Goal: Browse casually: Explore the website without a specific task or goal

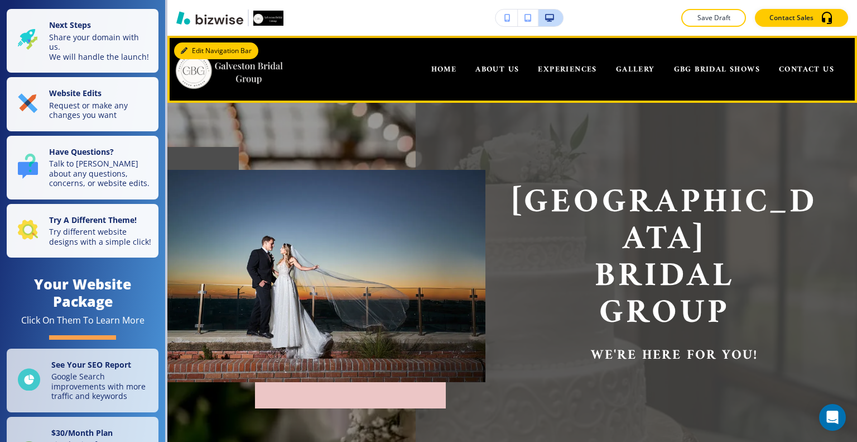
click at [196, 50] on button "Edit Navigation Bar" at bounding box center [216, 50] width 84 height 17
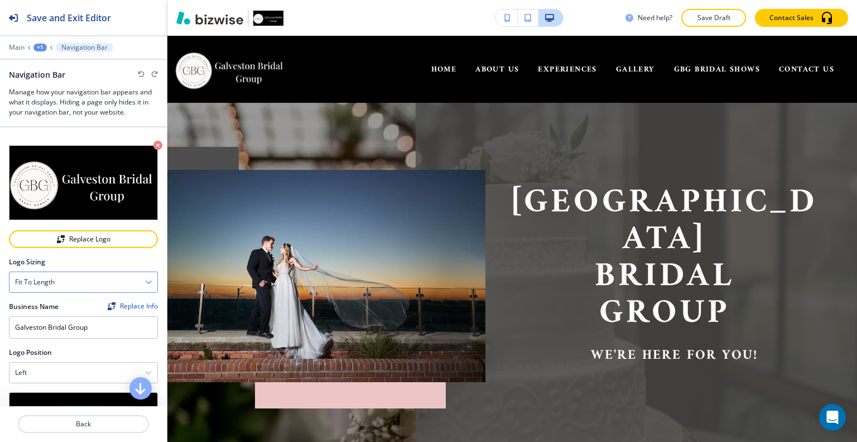
click at [145, 279] on icon "button" at bounding box center [148, 282] width 7 height 7
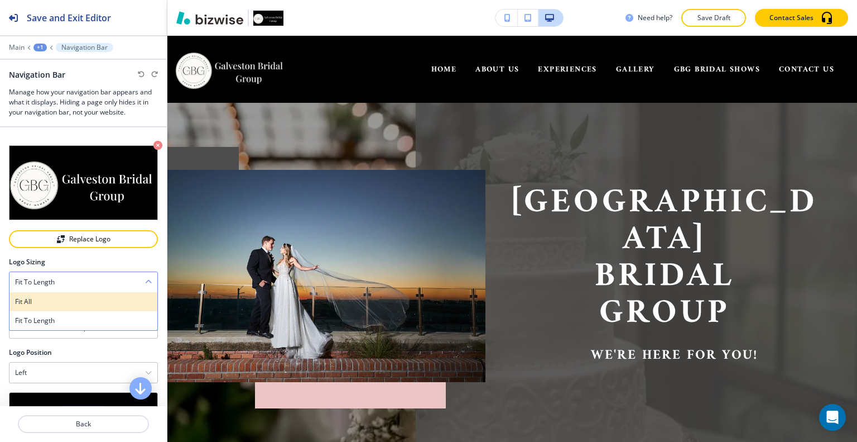
click at [121, 296] on h4 "Fit all" at bounding box center [83, 301] width 137 height 10
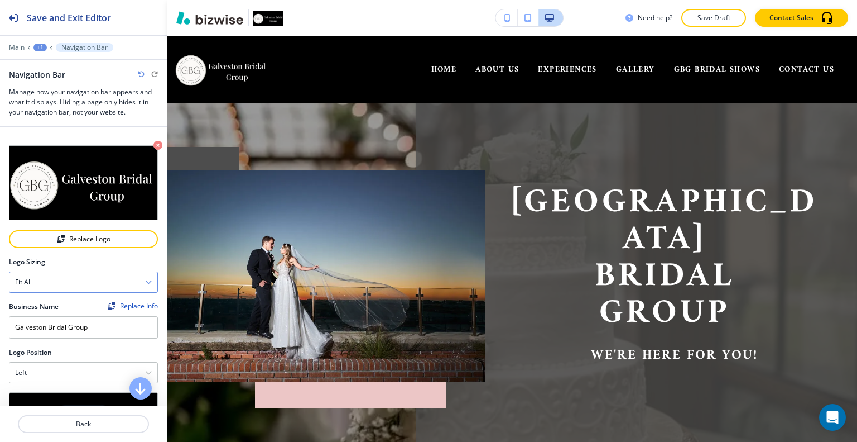
click at [121, 281] on div "Fit all" at bounding box center [83, 282] width 148 height 20
click at [114, 277] on div "Fit all" at bounding box center [83, 282] width 148 height 20
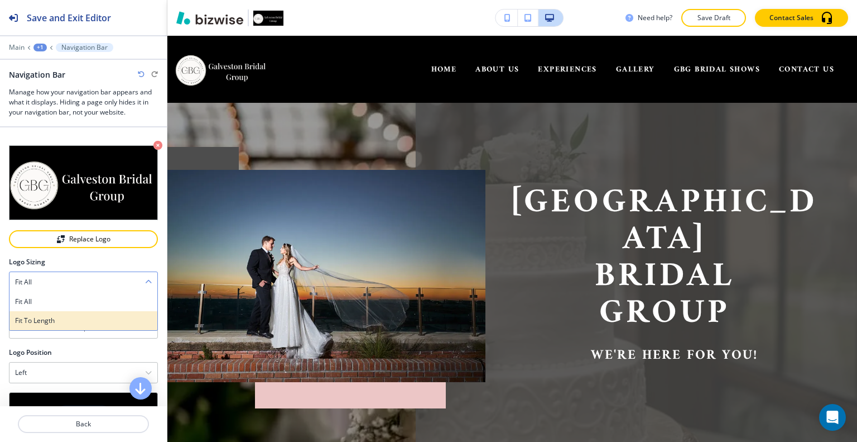
click at [96, 318] on h4 "Fit to length" at bounding box center [83, 320] width 137 height 10
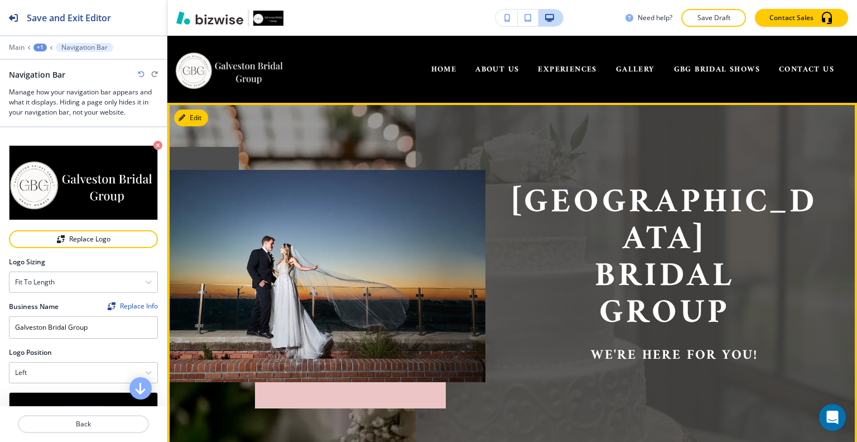
click at [799, 258] on p "Bridal" at bounding box center [665, 276] width 318 height 37
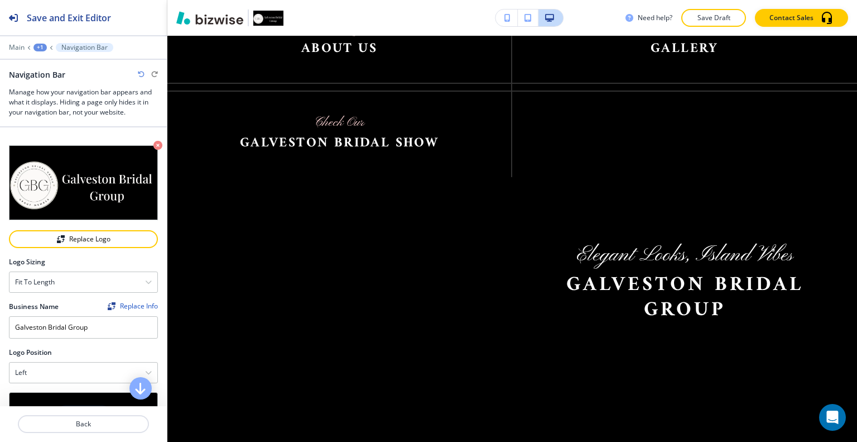
scroll to position [1639, 0]
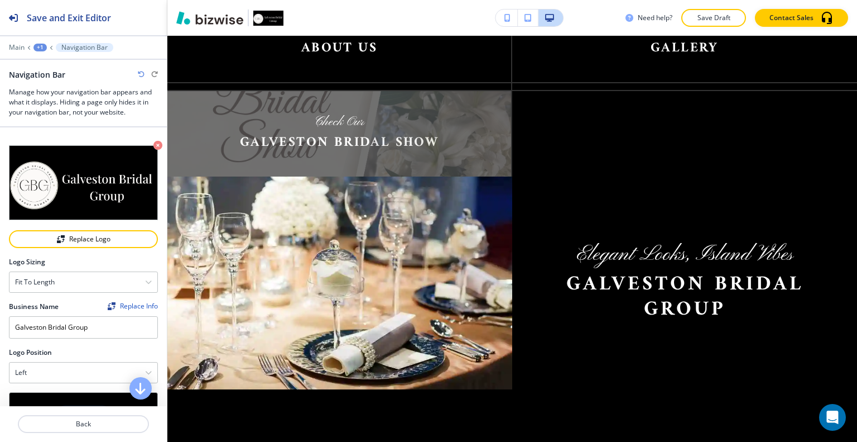
click at [276, 109] on img at bounding box center [339, 133] width 344 height 85
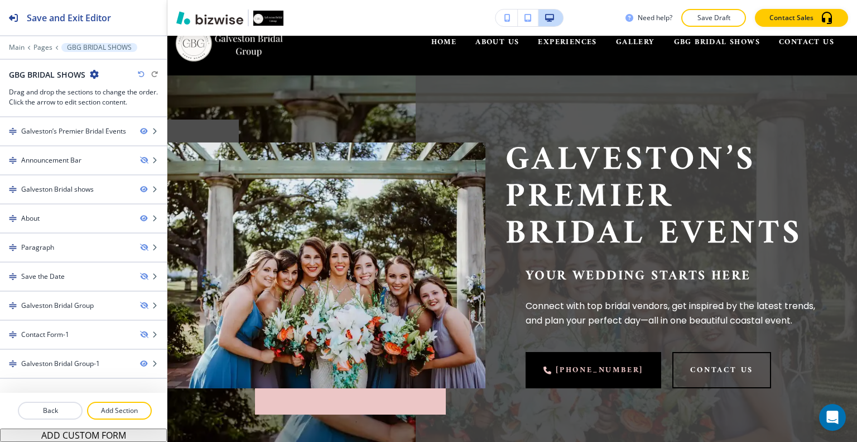
scroll to position [0, 0]
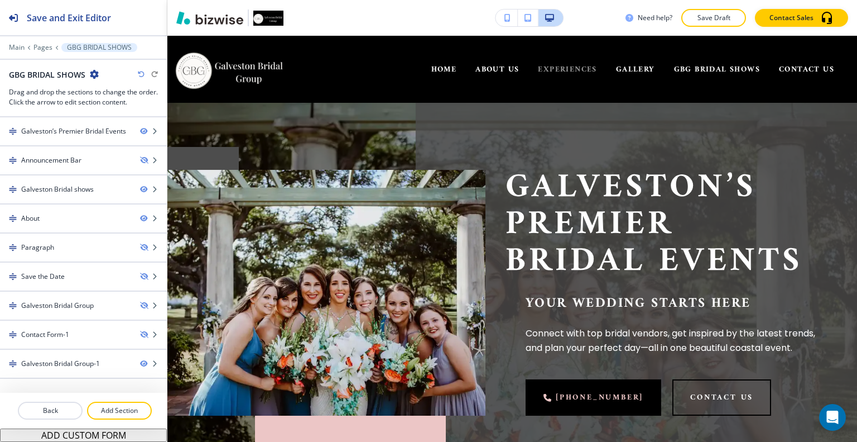
click at [557, 69] on span "EXPERIENCES" at bounding box center [567, 70] width 59 height 14
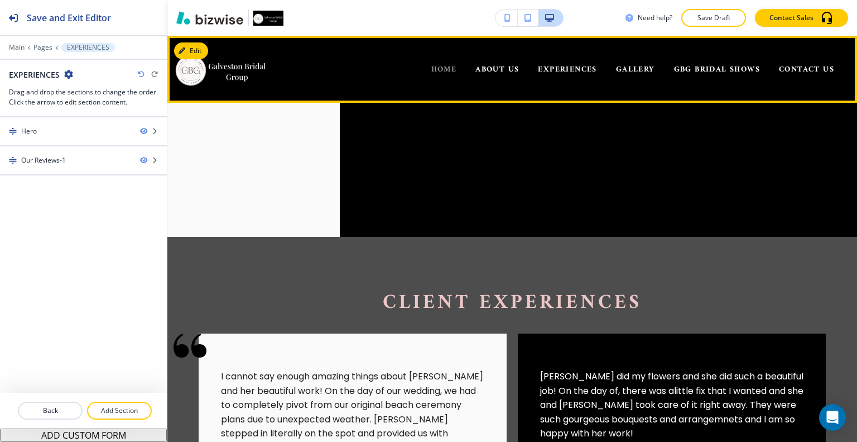
click at [438, 71] on span "HOME" at bounding box center [445, 70] width 26 height 14
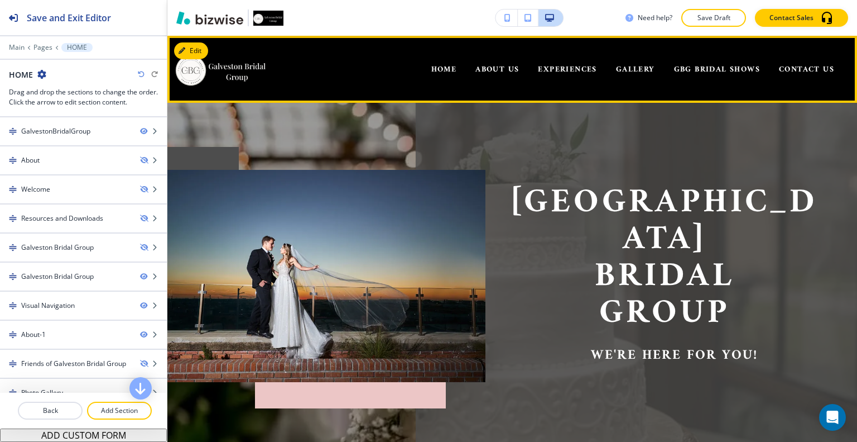
click at [0, 397] on div at bounding box center [83, 396] width 167 height 9
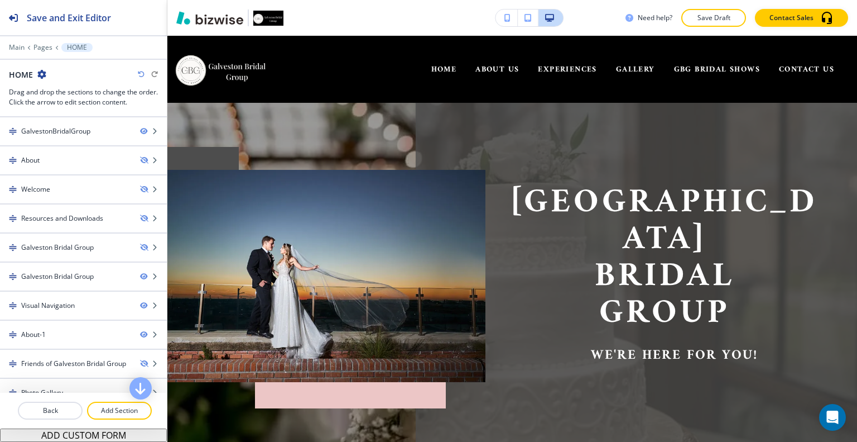
click at [0, 399] on div at bounding box center [83, 396] width 167 height 9
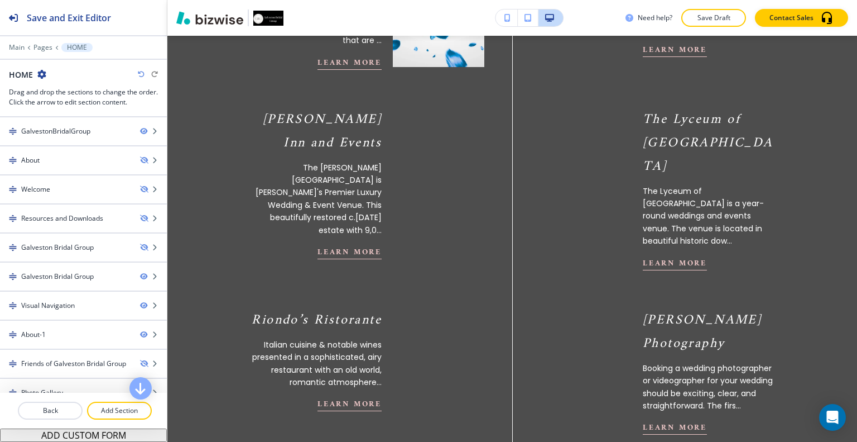
scroll to position [793, 0]
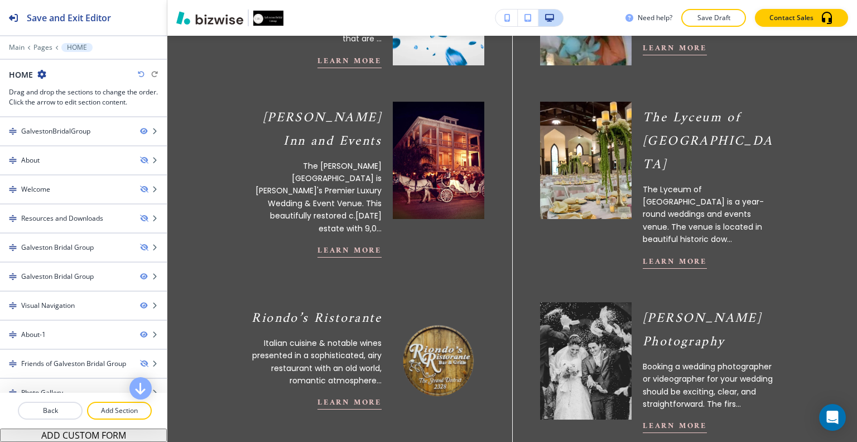
click at [614, 346] on img at bounding box center [586, 360] width 100 height 129
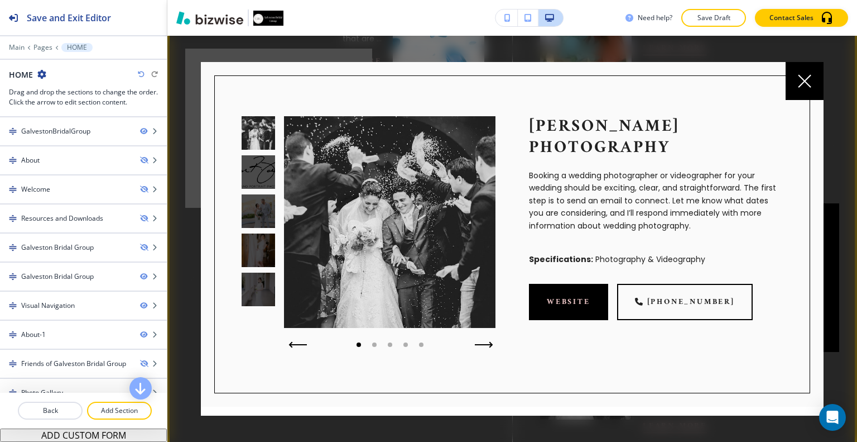
click at [477, 342] on icon "button" at bounding box center [484, 344] width 18 height 7
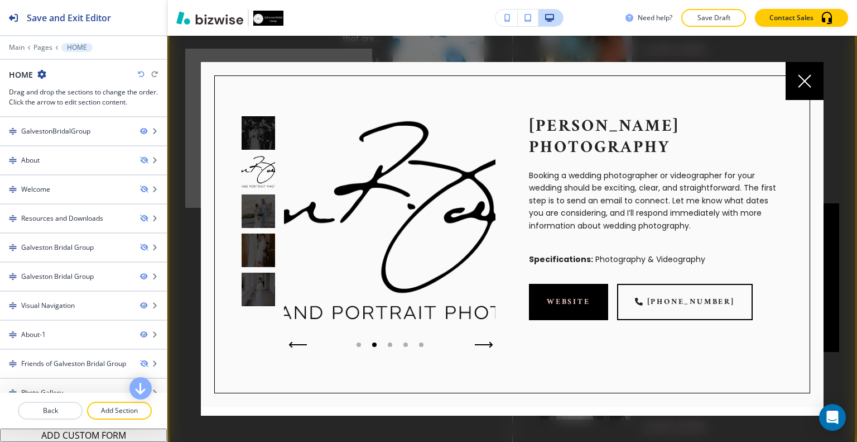
click at [485, 342] on icon "button" at bounding box center [484, 344] width 18 height 7
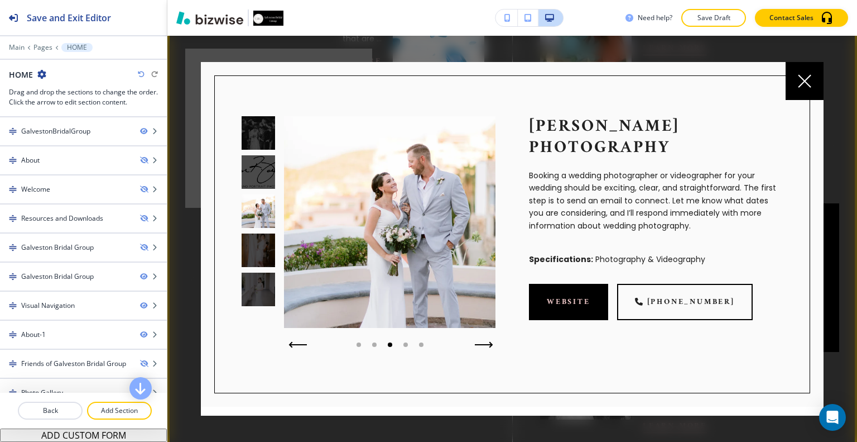
click at [486, 342] on icon "button" at bounding box center [484, 344] width 18 height 7
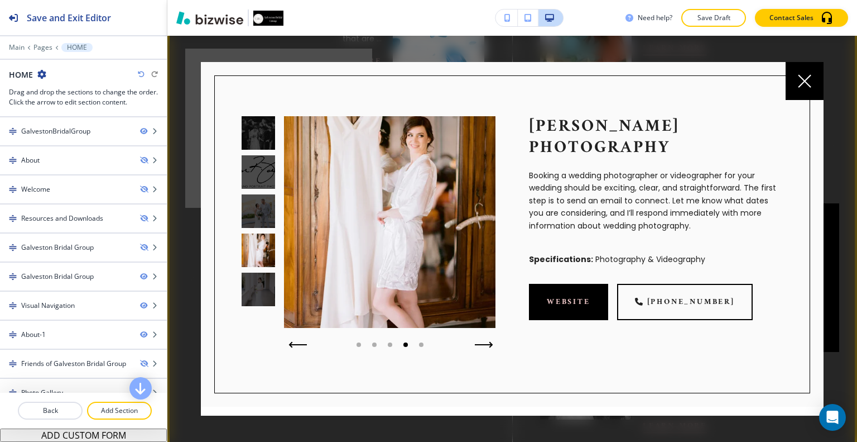
click at [485, 341] on icon "button" at bounding box center [484, 344] width 18 height 7
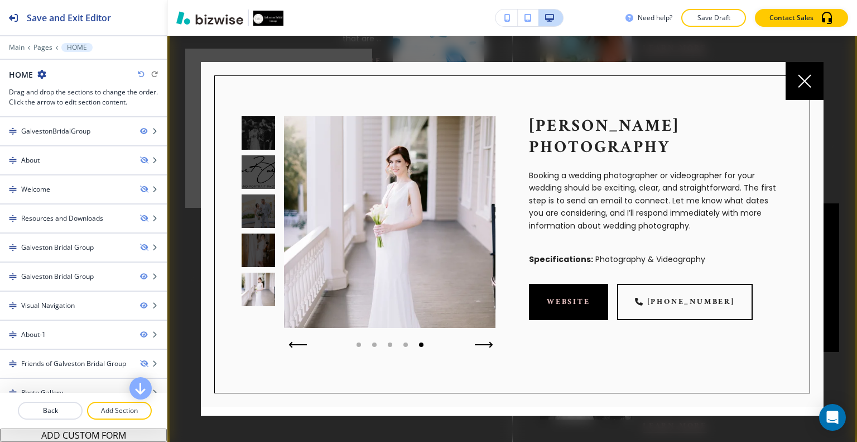
click at [487, 346] on button "button" at bounding box center [484, 345] width 27 height 16
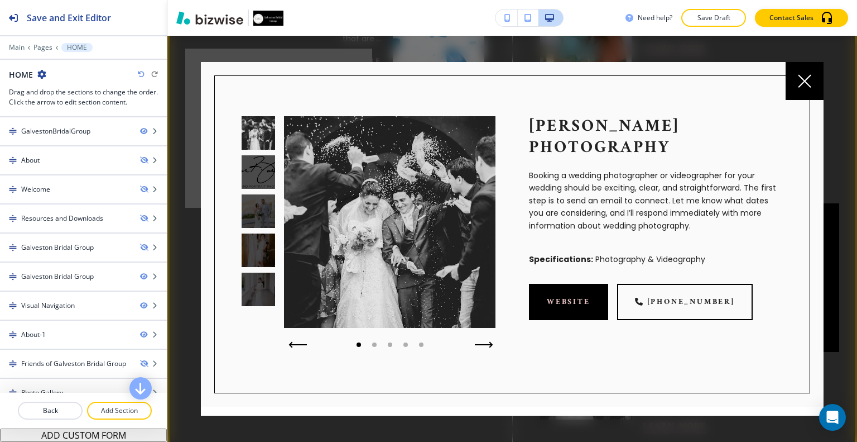
click at [485, 346] on icon "button" at bounding box center [484, 344] width 18 height 7
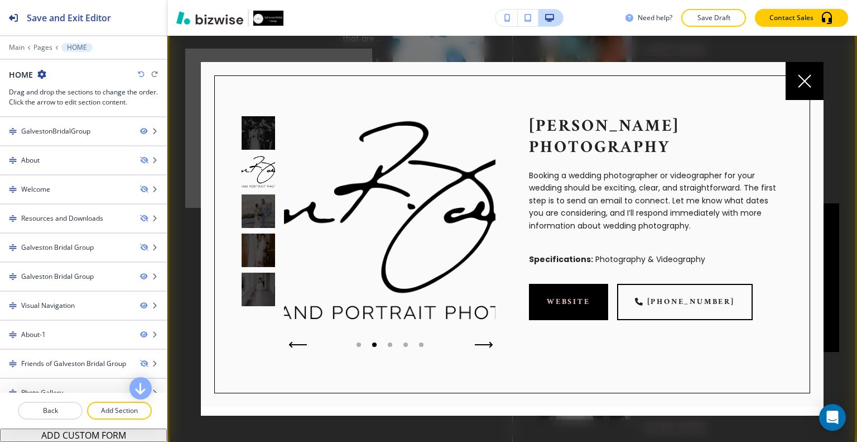
click at [487, 344] on icon "button" at bounding box center [484, 344] width 16 height 0
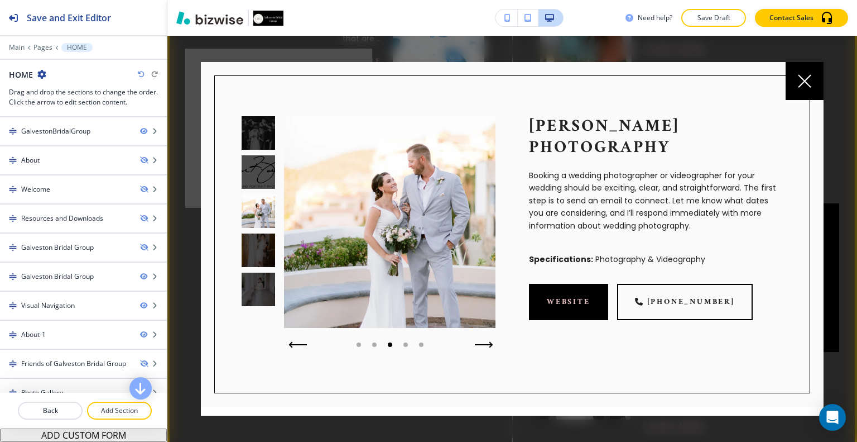
click at [483, 342] on icon "button" at bounding box center [484, 344] width 18 height 7
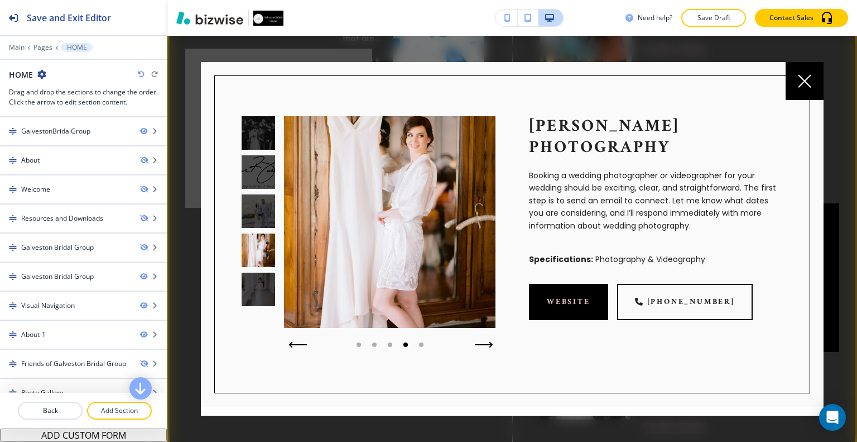
click at [480, 342] on icon "button" at bounding box center [484, 344] width 18 height 7
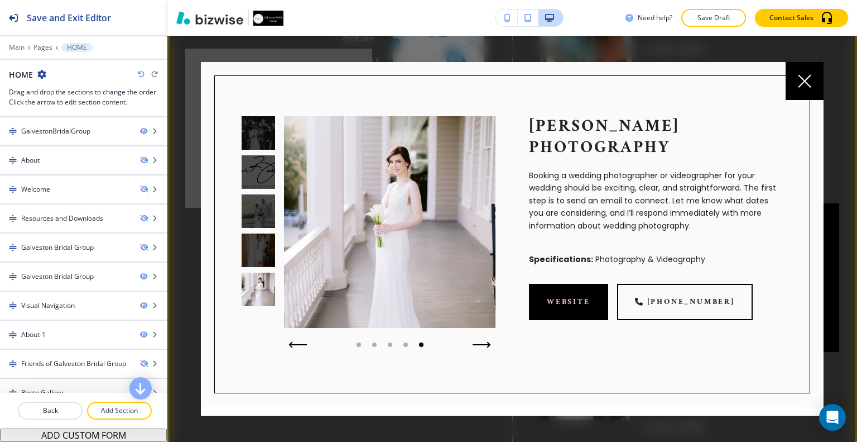
click at [0, 399] on div at bounding box center [83, 396] width 167 height 9
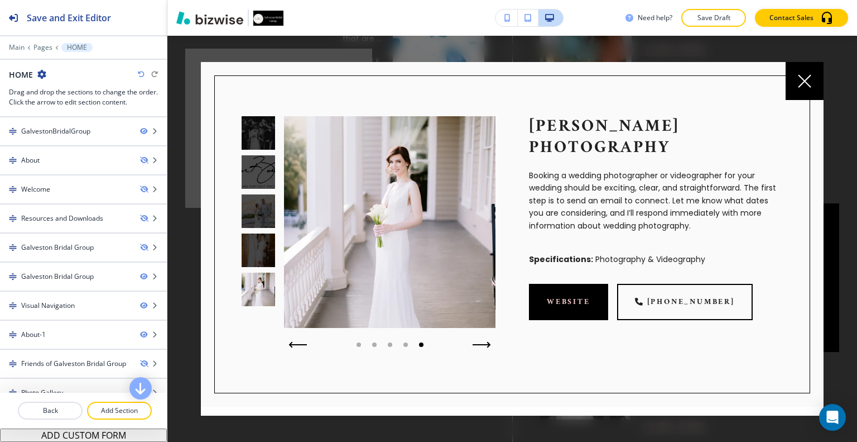
click at [0, 395] on div at bounding box center [83, 396] width 167 height 9
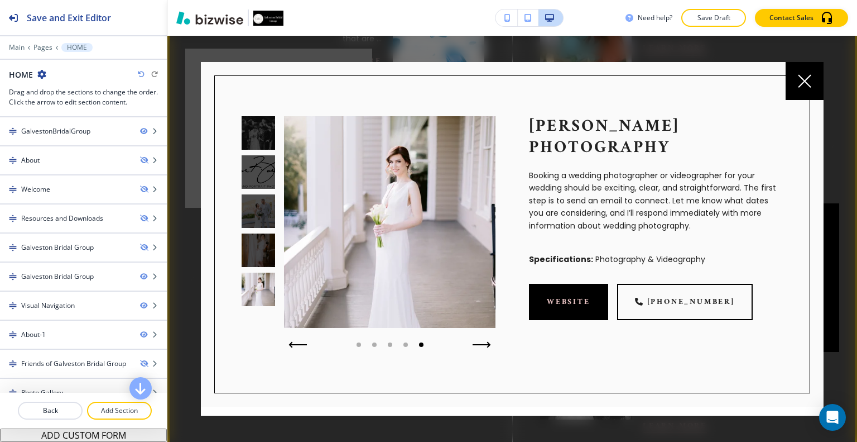
click at [810, 75] on icon at bounding box center [805, 81] width 12 height 12
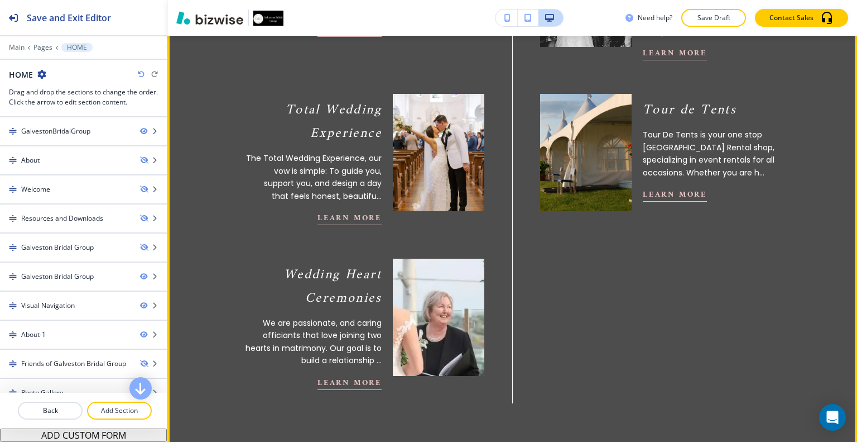
scroll to position [1169, 0]
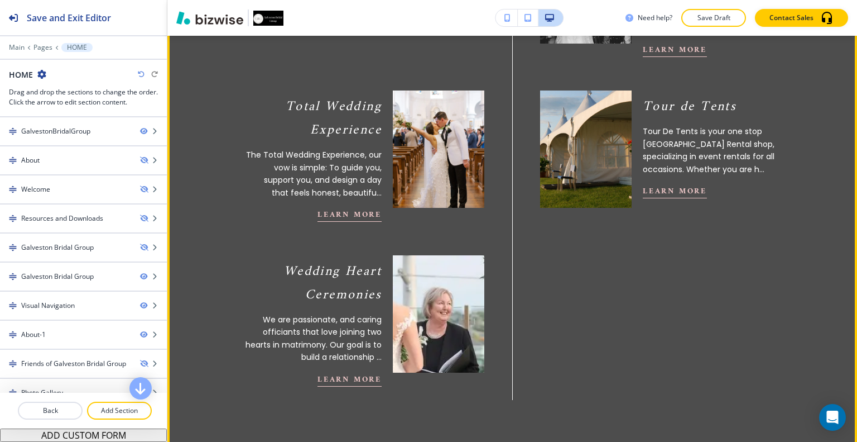
click at [669, 184] on button "Learn More" at bounding box center [675, 191] width 64 height 14
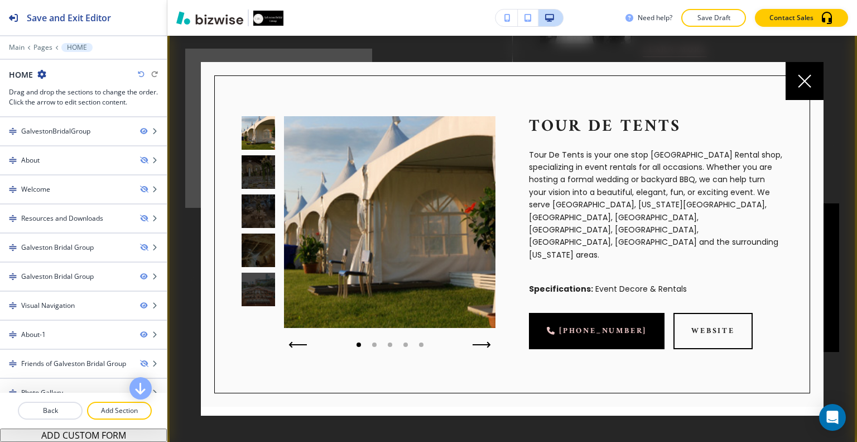
click at [806, 82] on icon at bounding box center [805, 81] width 12 height 12
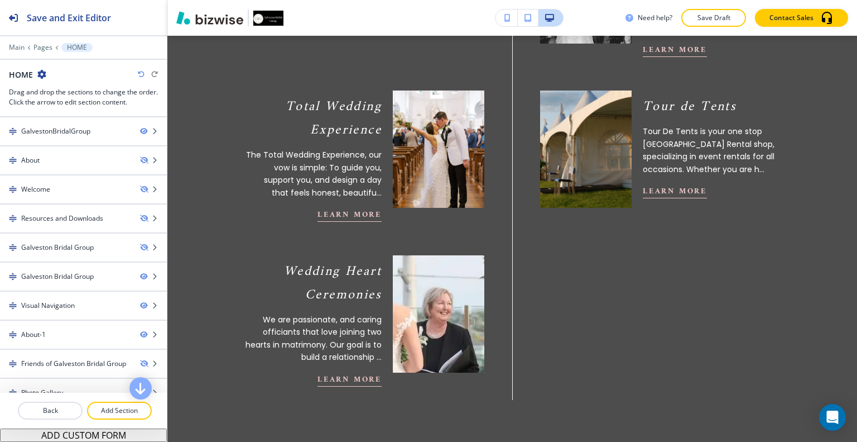
click at [600, 143] on img at bounding box center [586, 149] width 100 height 129
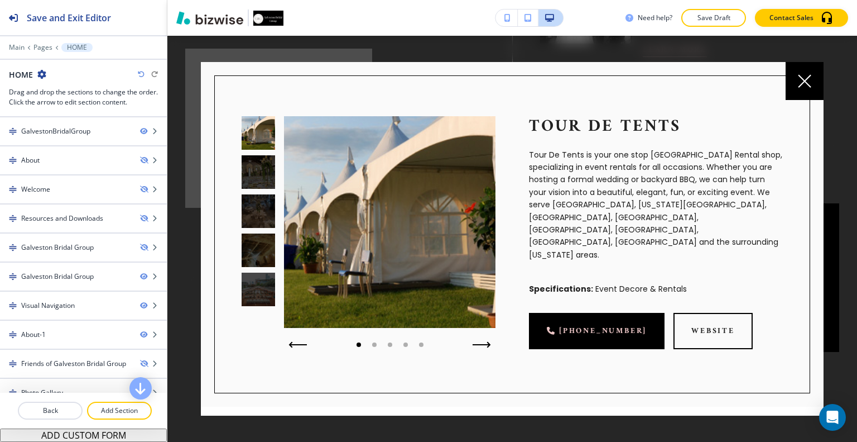
click at [802, 75] on icon at bounding box center [804, 80] width 13 height 13
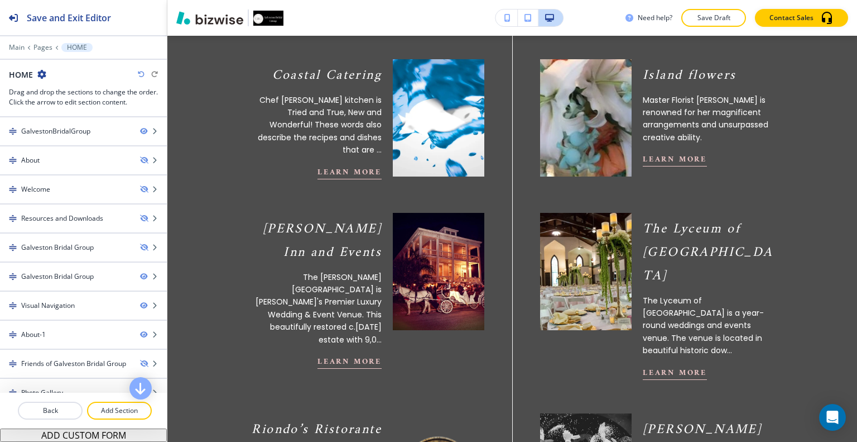
scroll to position [668, 0]
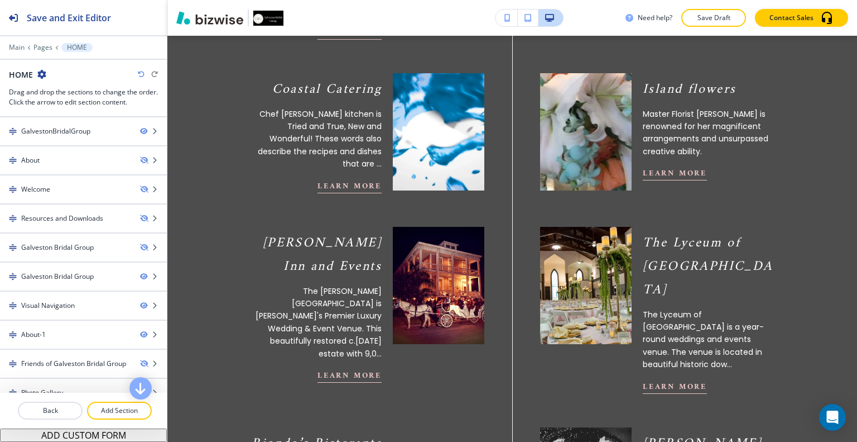
click at [471, 184] on video at bounding box center [439, 131] width 100 height 129
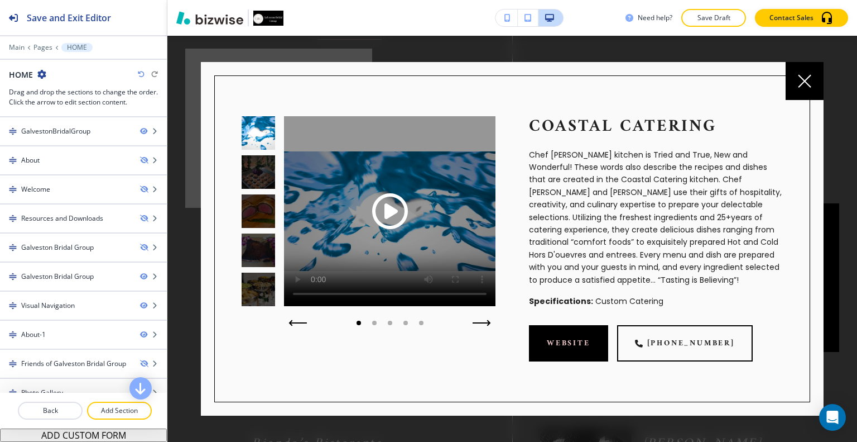
click at [396, 213] on span "Play button for video with title: undefined" at bounding box center [390, 211] width 36 height 36
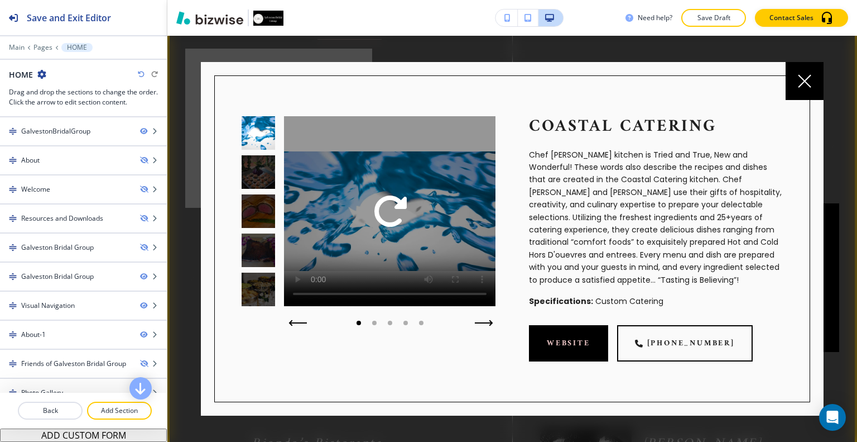
click at [485, 324] on icon "button" at bounding box center [484, 322] width 18 height 7
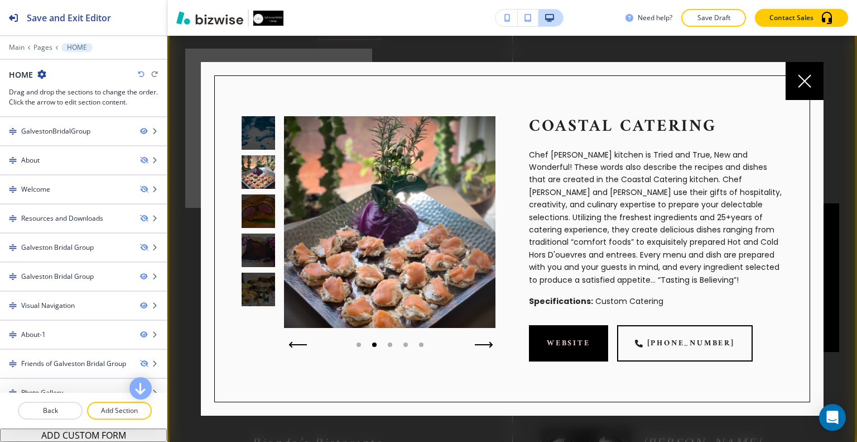
click at [481, 337] on button "button" at bounding box center [484, 345] width 27 height 16
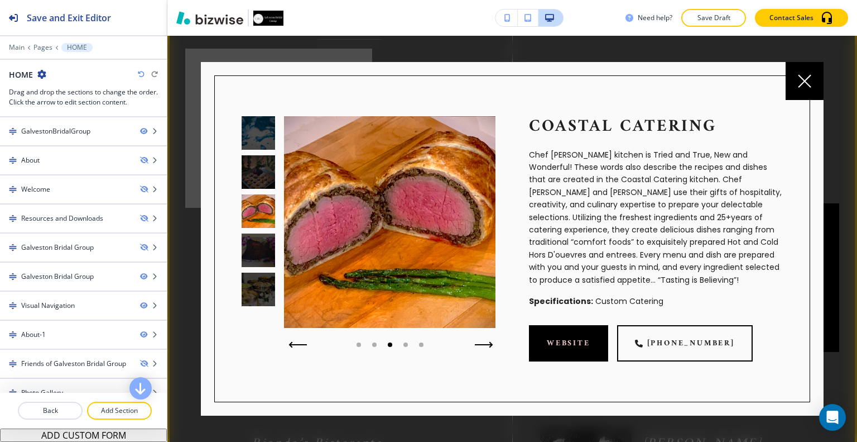
click at [484, 342] on icon "button" at bounding box center [484, 344] width 18 height 7
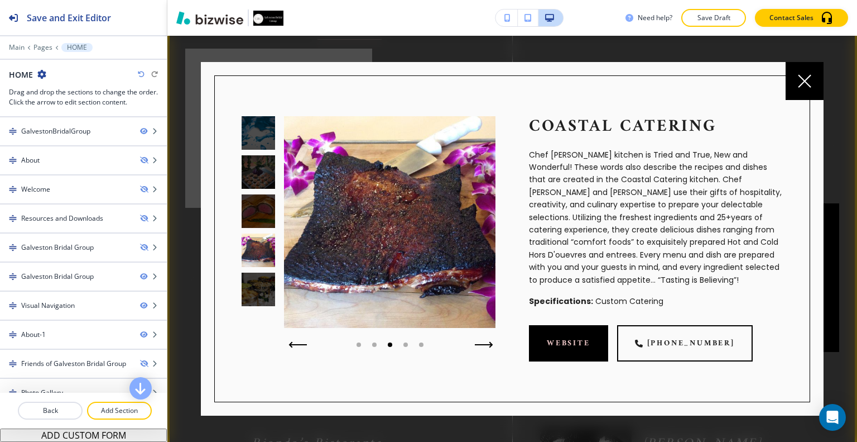
click at [480, 342] on icon "button" at bounding box center [484, 344] width 18 height 7
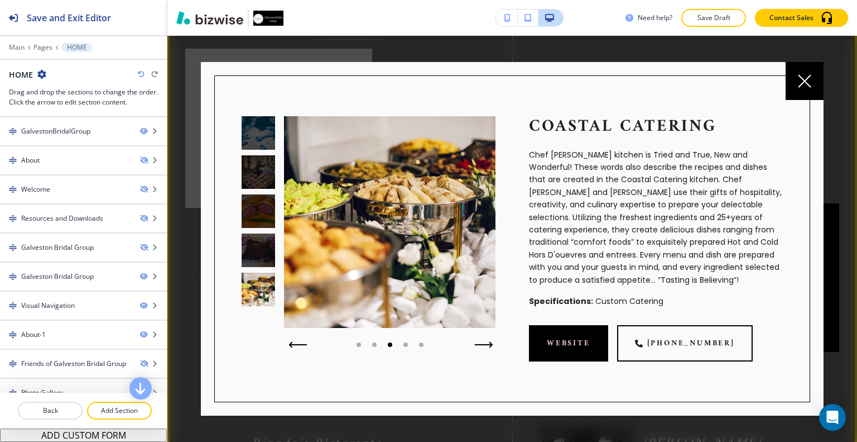
click at [483, 346] on icon "button" at bounding box center [484, 344] width 18 height 7
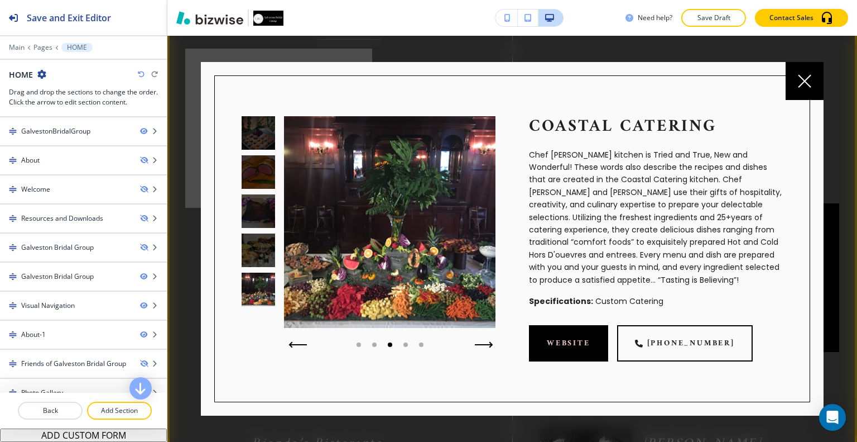
click at [485, 346] on icon "button" at bounding box center [484, 344] width 18 height 7
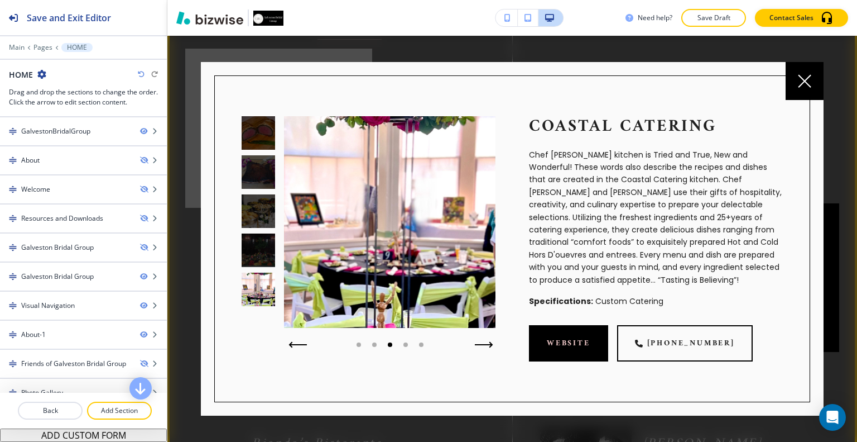
click at [482, 342] on icon "button" at bounding box center [484, 344] width 18 height 7
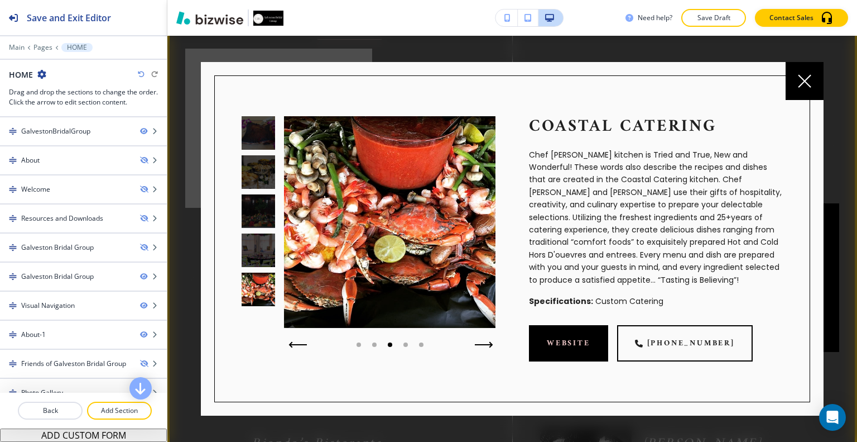
click at [482, 337] on button "button" at bounding box center [484, 345] width 27 height 16
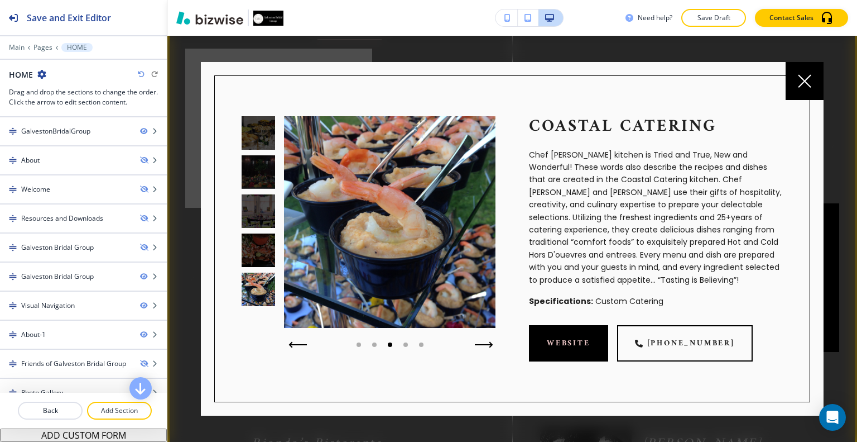
click at [483, 342] on icon "button" at bounding box center [484, 344] width 18 height 7
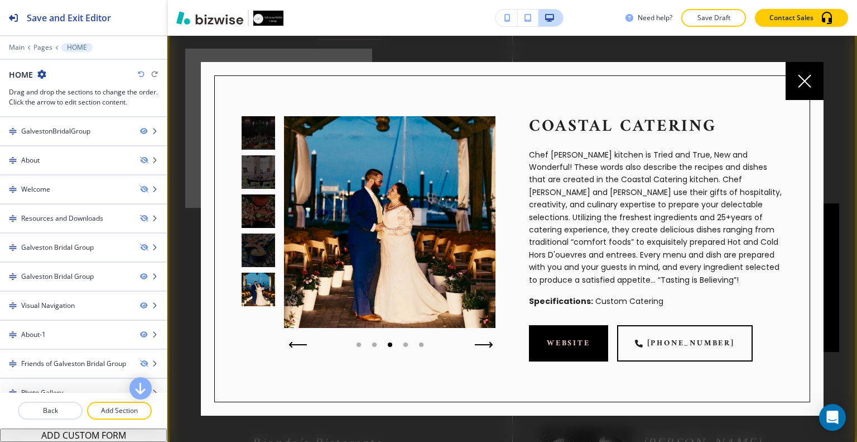
click at [485, 342] on icon "button" at bounding box center [484, 344] width 18 height 7
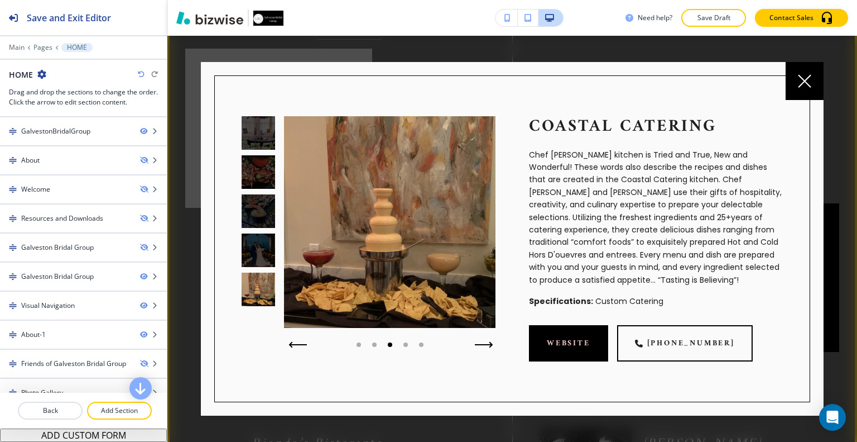
click at [480, 341] on icon "button" at bounding box center [484, 344] width 18 height 7
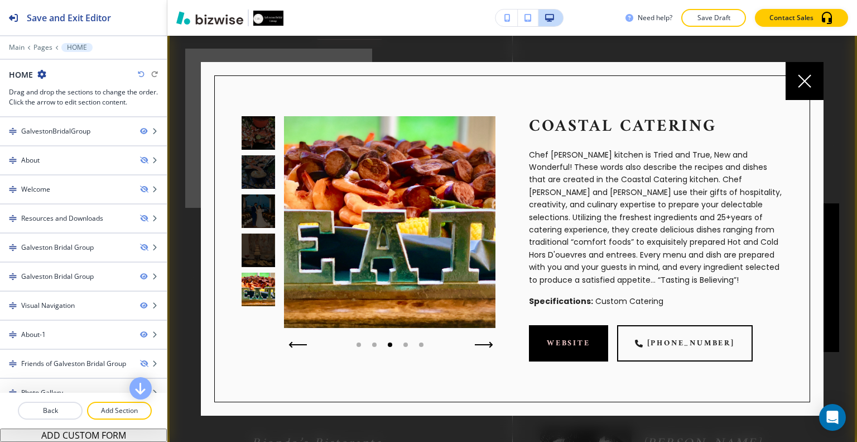
click at [483, 337] on button "button" at bounding box center [484, 345] width 27 height 16
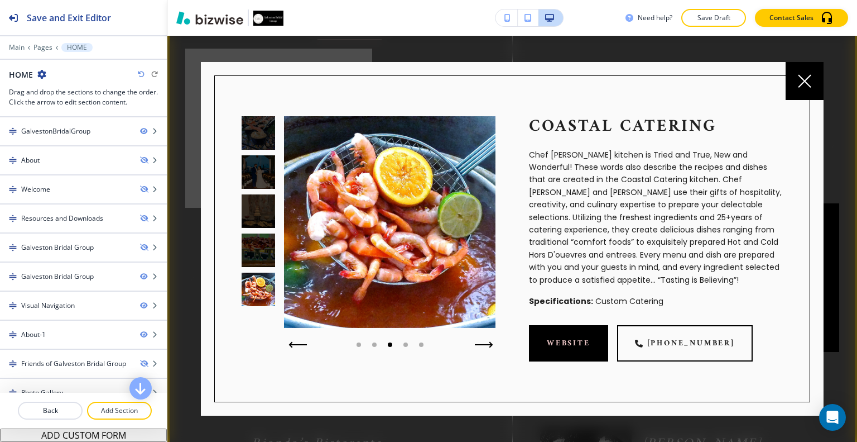
click at [484, 342] on icon "button" at bounding box center [484, 344] width 18 height 7
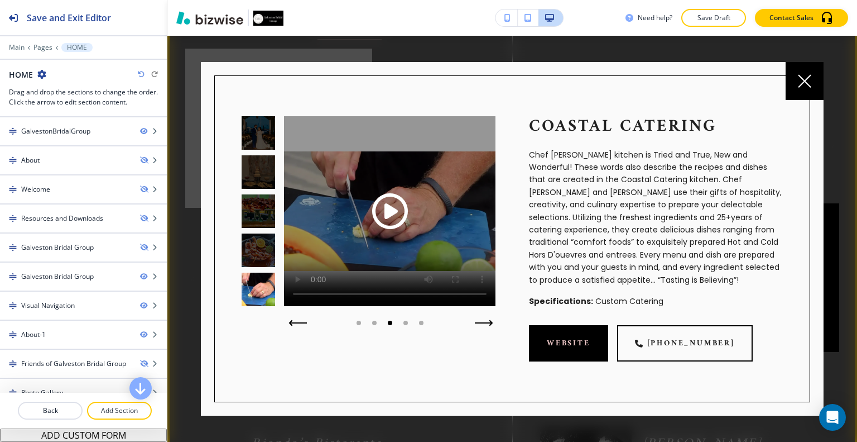
click at [482, 323] on icon "button" at bounding box center [484, 323] width 16 height 0
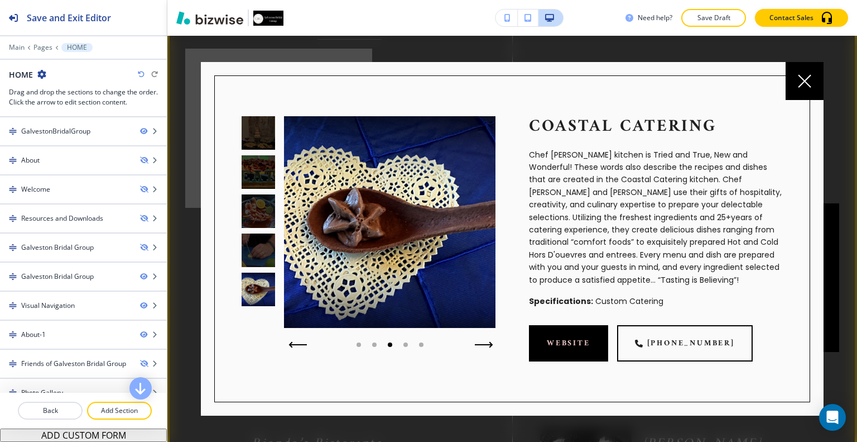
click at [482, 337] on button "button" at bounding box center [484, 345] width 27 height 16
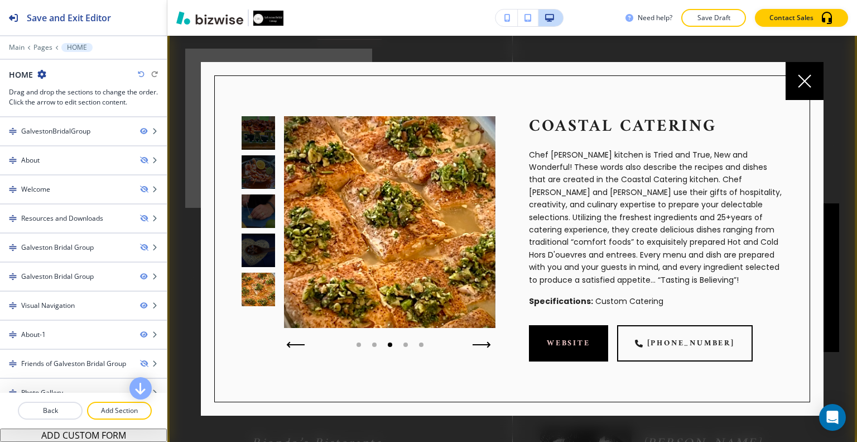
click at [293, 346] on icon "button" at bounding box center [295, 344] width 18 height 7
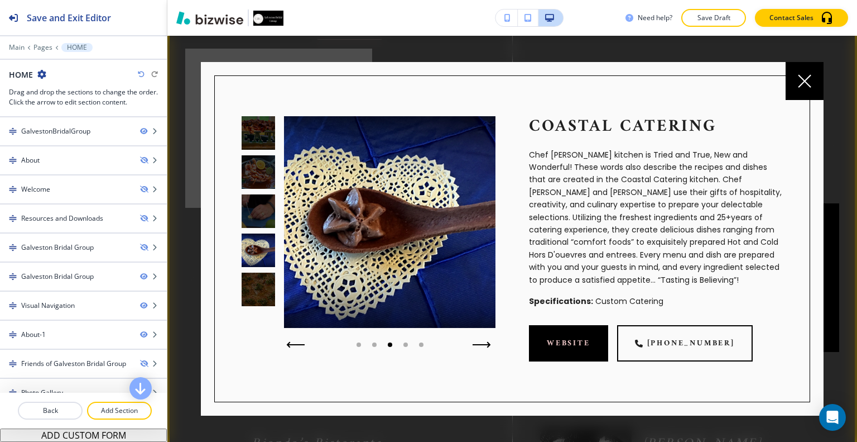
click at [290, 347] on button "button" at bounding box center [295, 345] width 27 height 16
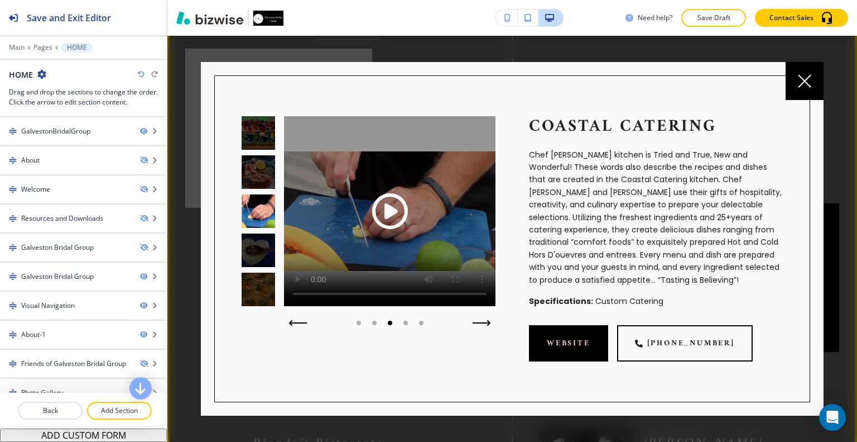
click at [400, 223] on span "Play button for video with title: undefined" at bounding box center [390, 211] width 36 height 36
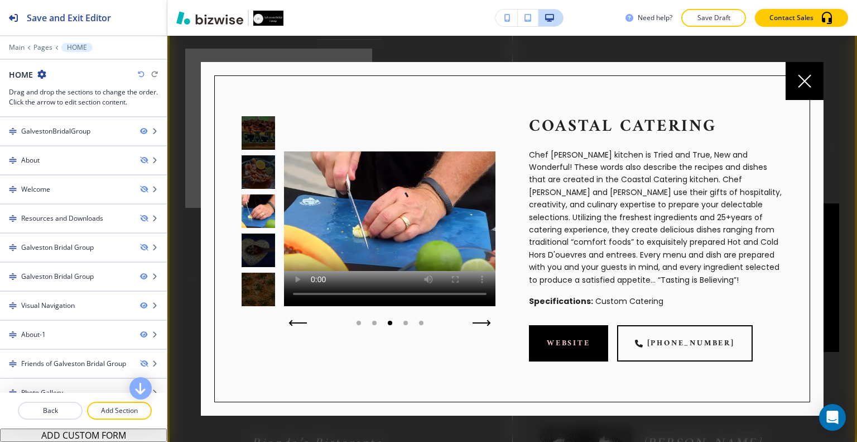
click at [804, 77] on icon at bounding box center [804, 80] width 13 height 13
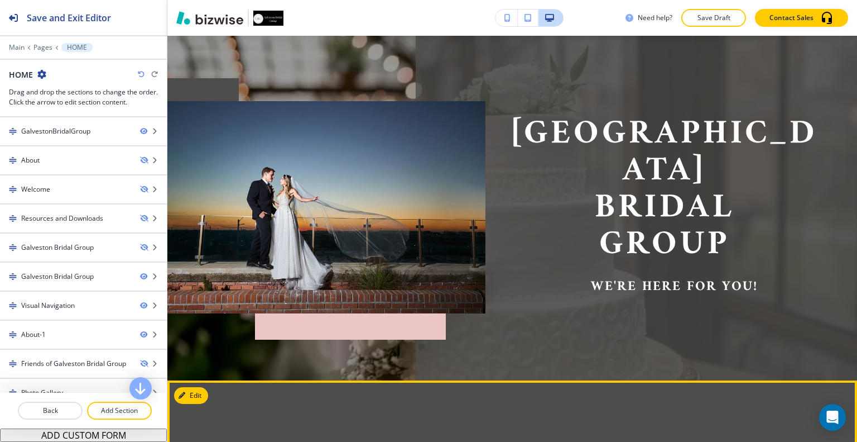
scroll to position [66, 0]
